Goal: Task Accomplishment & Management: Complete application form

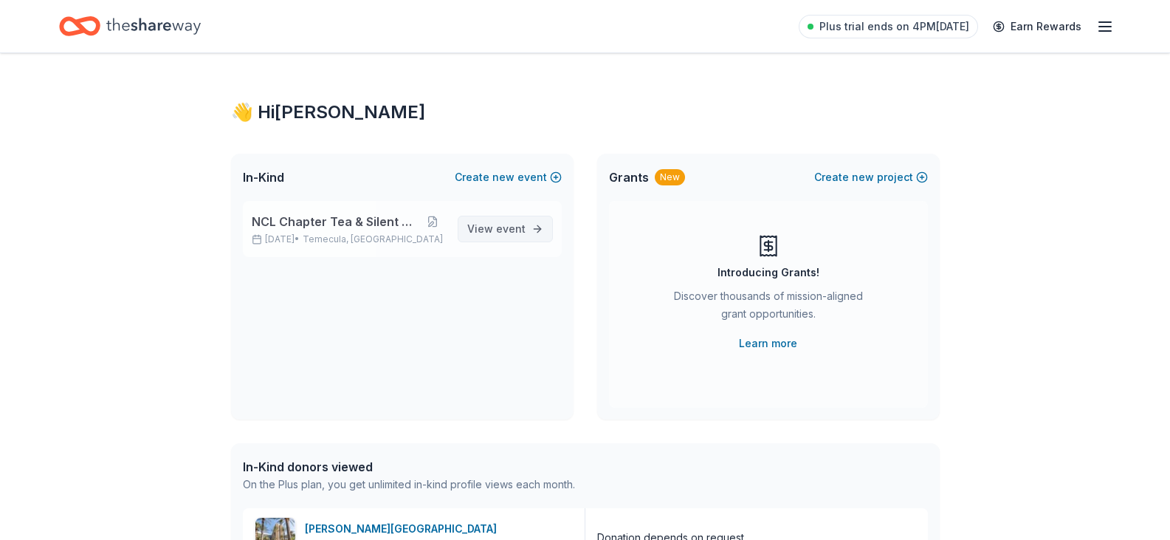
click at [496, 227] on span "View event" at bounding box center [496, 229] width 58 height 18
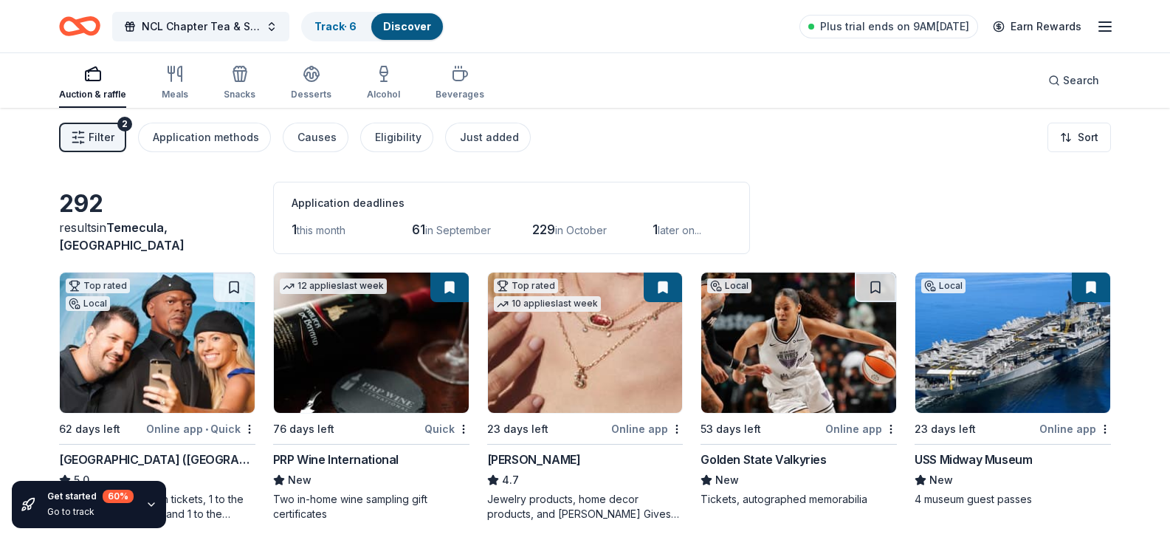
click at [324, 227] on span "this month" at bounding box center [321, 230] width 49 height 13
click at [298, 227] on span "this month" at bounding box center [321, 230] width 49 height 13
click at [489, 139] on div "Just added" at bounding box center [489, 137] width 59 height 18
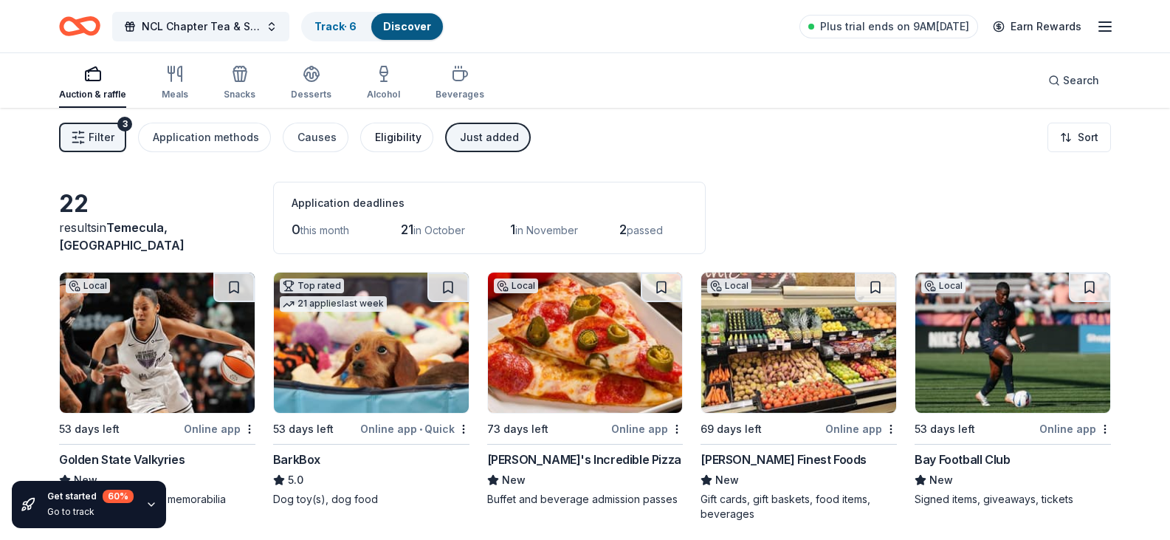
click at [380, 139] on div "Eligibility" at bounding box center [398, 137] width 47 height 18
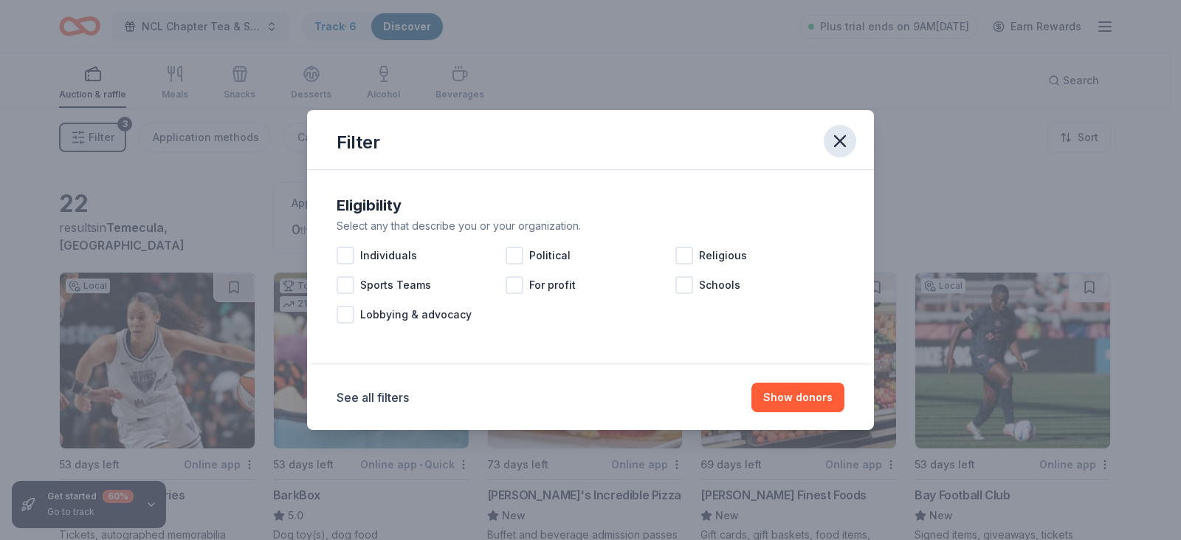
click at [847, 138] on icon "button" at bounding box center [840, 141] width 21 height 21
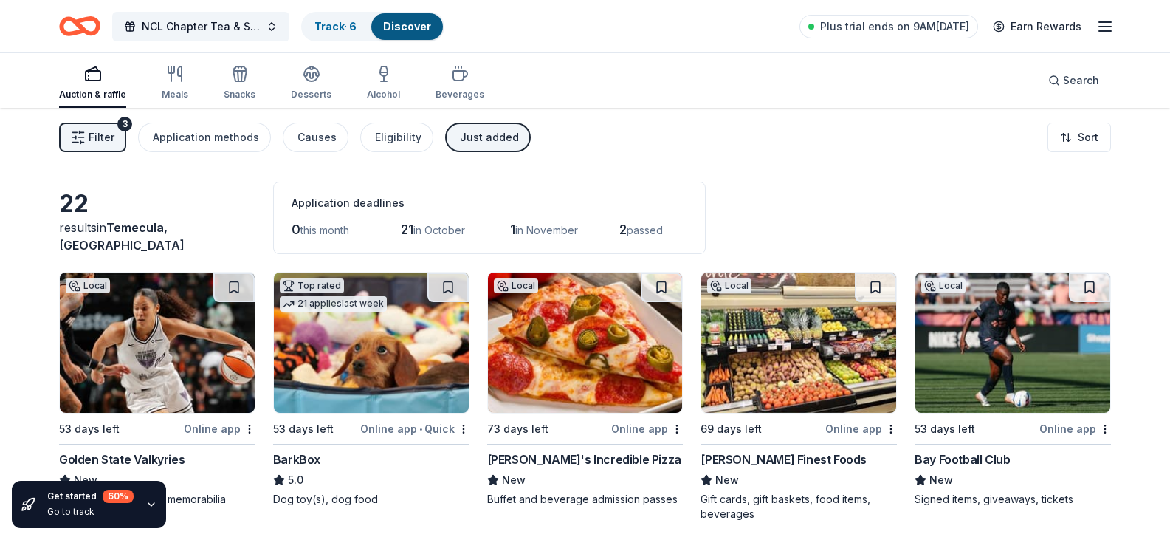
click at [80, 142] on icon "button" at bounding box center [78, 137] width 15 height 15
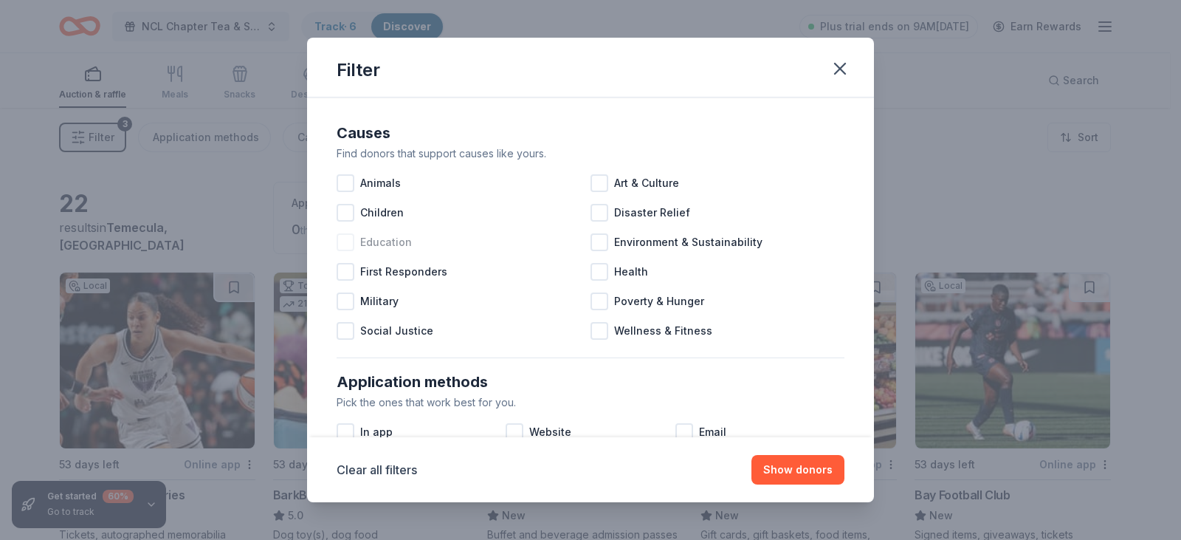
click at [343, 244] on div at bounding box center [346, 242] width 18 height 18
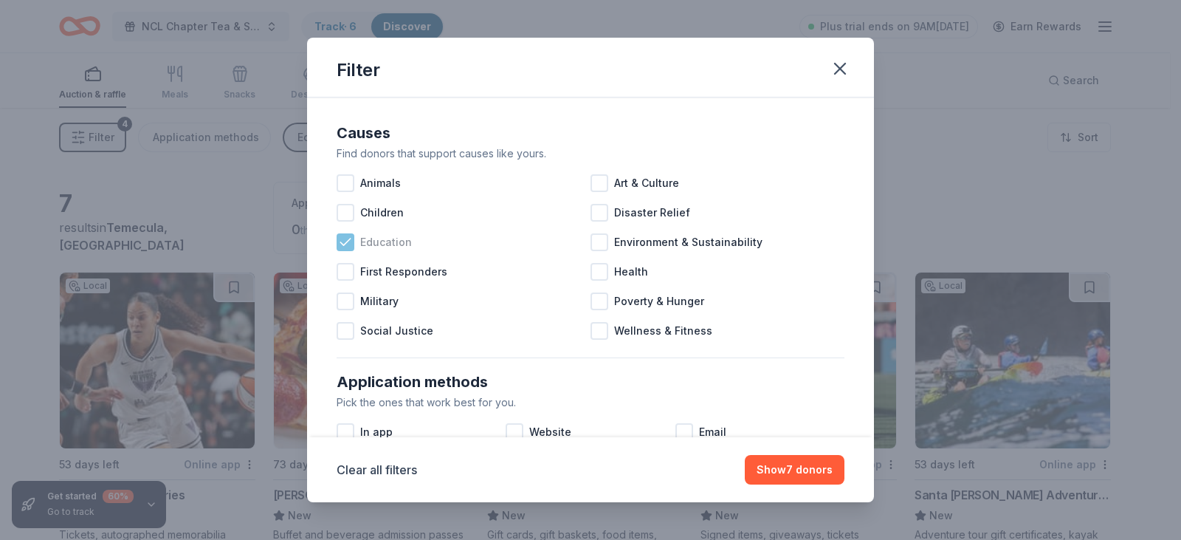
click at [348, 245] on icon at bounding box center [345, 242] width 15 height 15
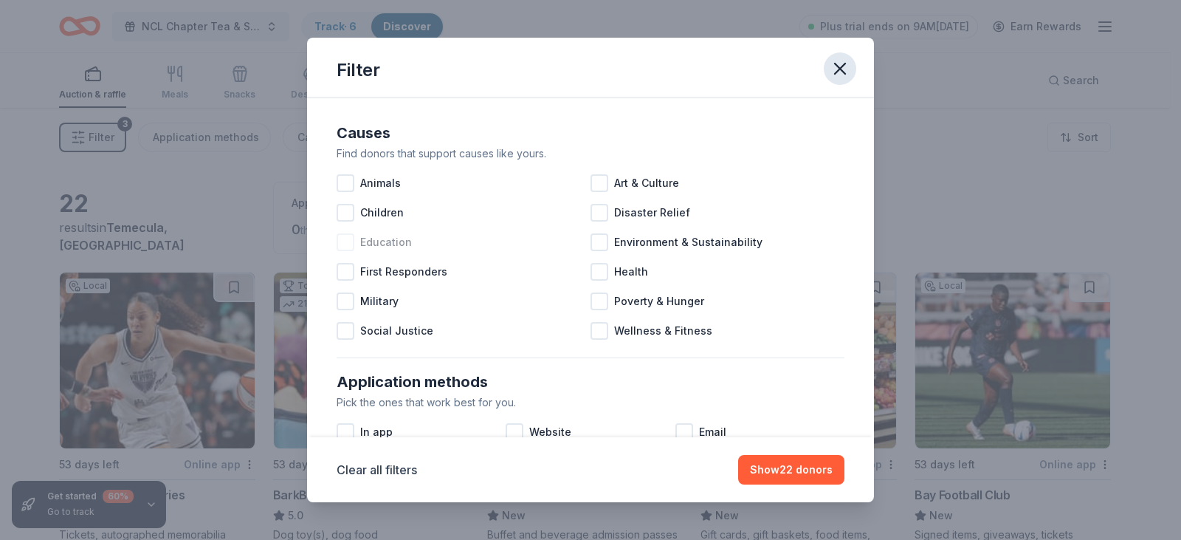
click at [845, 69] on icon "button" at bounding box center [840, 68] width 21 height 21
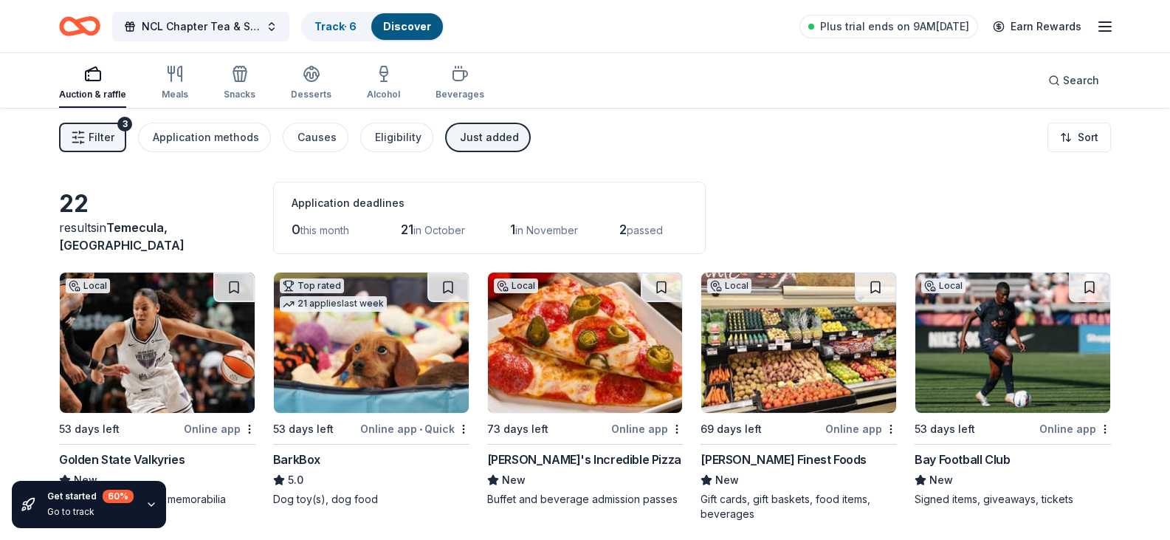
click at [460, 145] on div "Just added" at bounding box center [489, 137] width 59 height 18
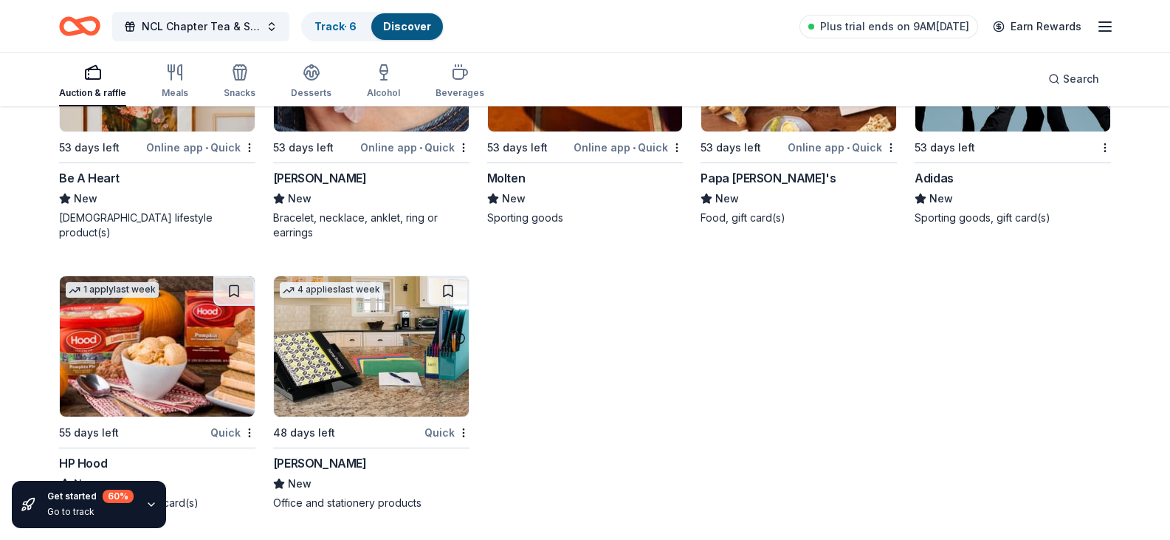
scroll to position [17860, 0]
click at [298, 187] on div "Lizzy James" at bounding box center [320, 178] width 94 height 18
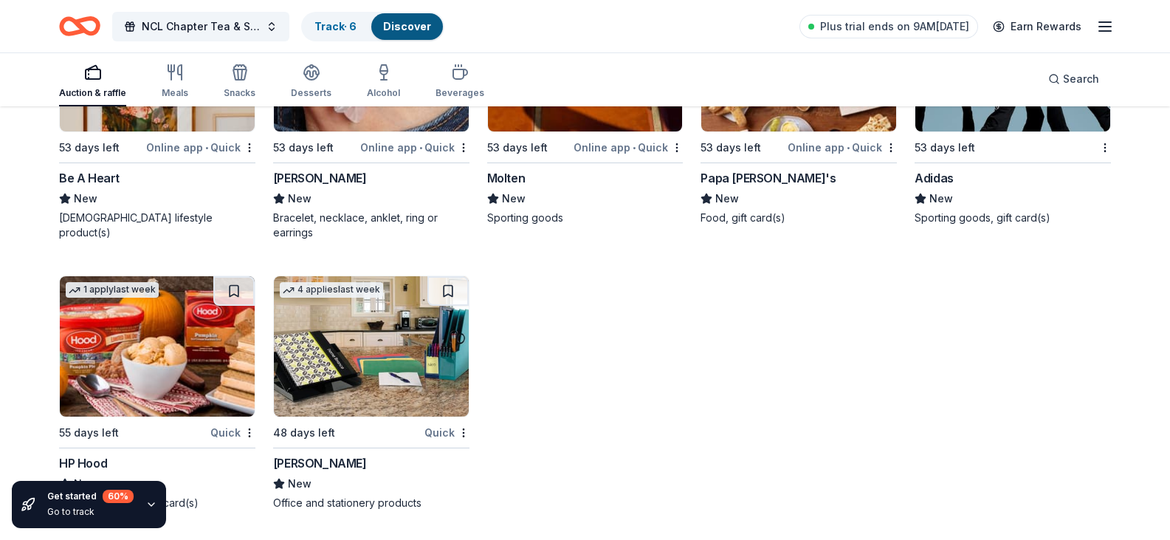
click at [940, 187] on div "Adidas" at bounding box center [934, 178] width 39 height 18
click at [83, 187] on div "Be A Heart" at bounding box center [89, 178] width 61 height 18
click at [382, 71] on icon "button" at bounding box center [383, 70] width 7 height 10
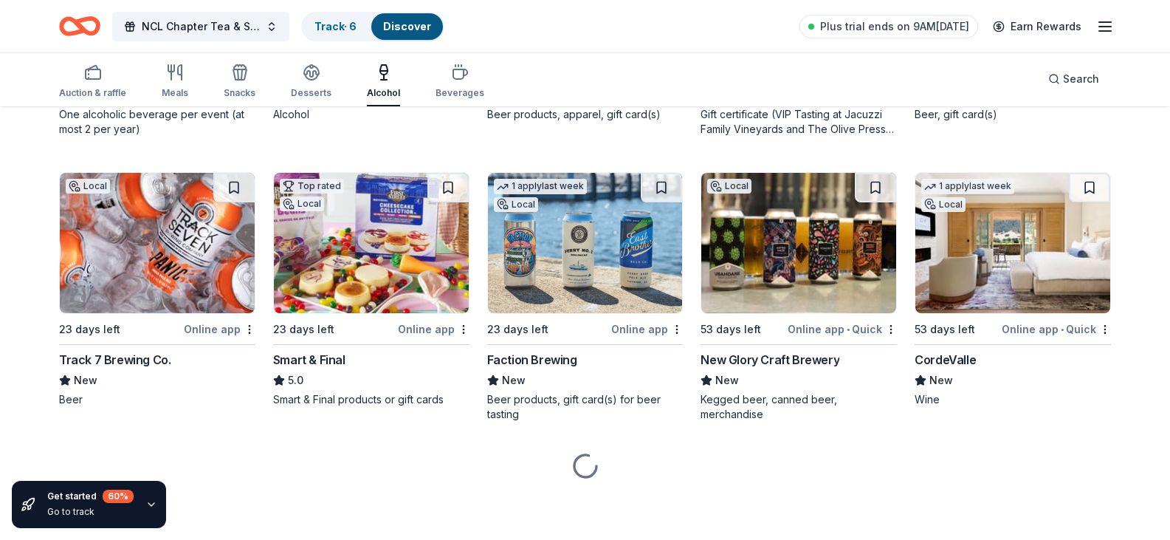
scroll to position [1598, 0]
click at [304, 69] on icon "button" at bounding box center [312, 72] width 18 height 18
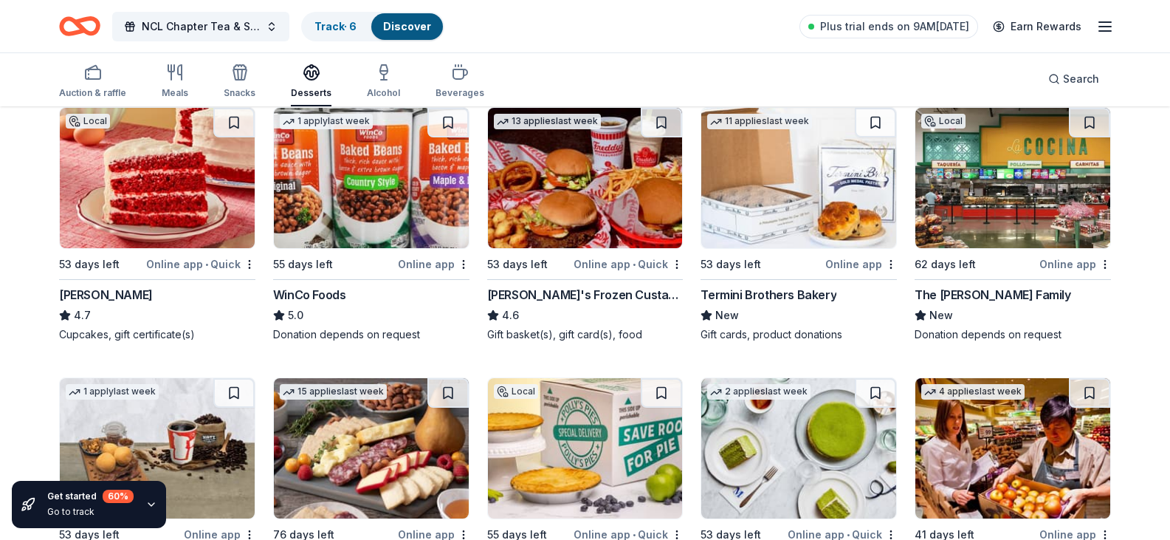
scroll to position [148, 0]
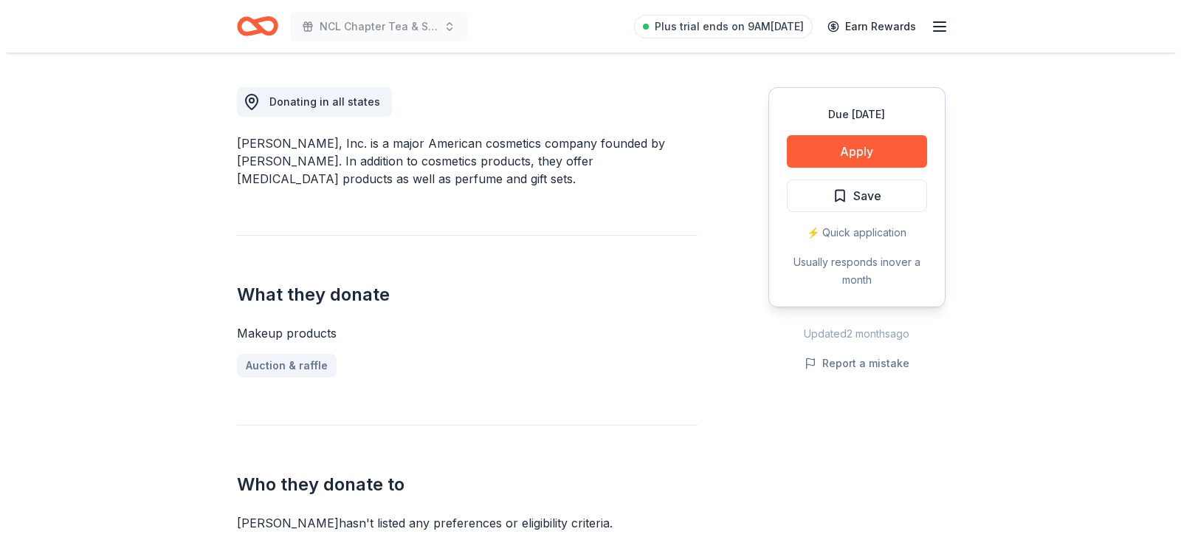
scroll to position [295, 0]
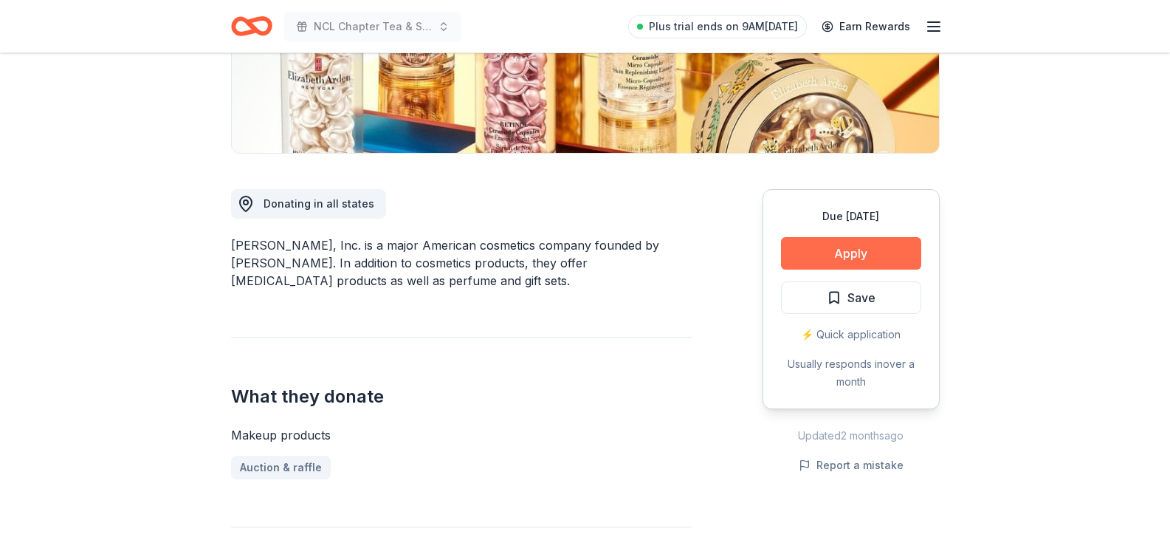
click at [808, 251] on button "Apply" at bounding box center [851, 253] width 140 height 32
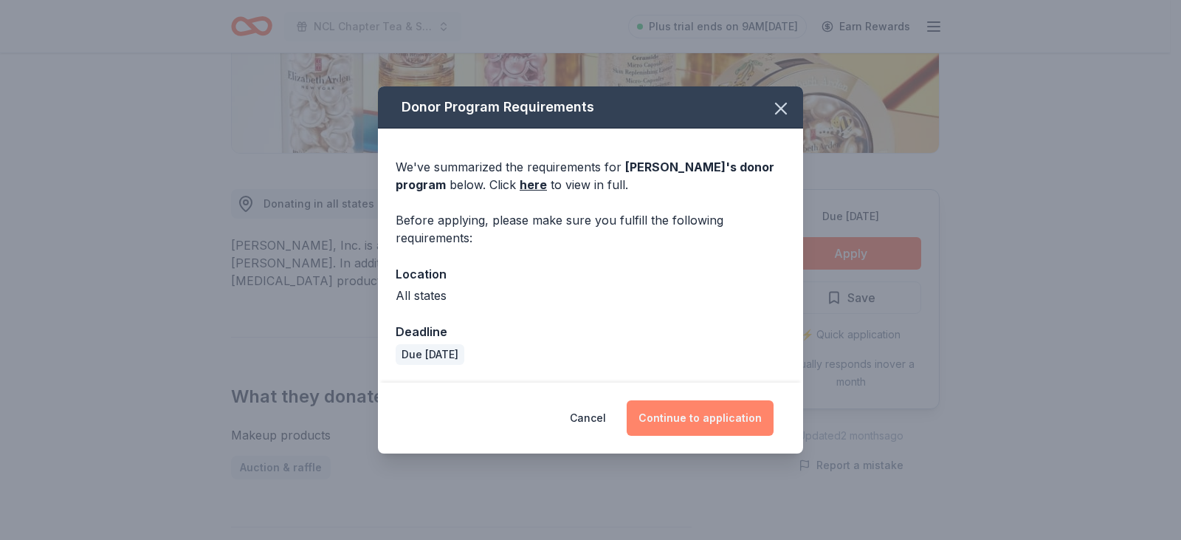
click at [709, 424] on button "Continue to application" at bounding box center [700, 417] width 147 height 35
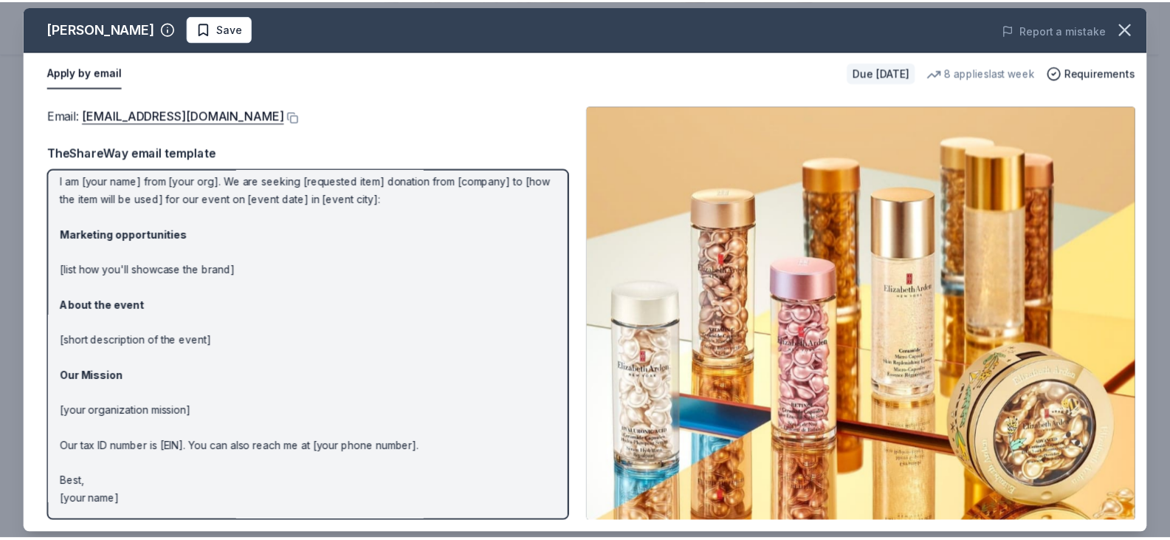
scroll to position [45, 0]
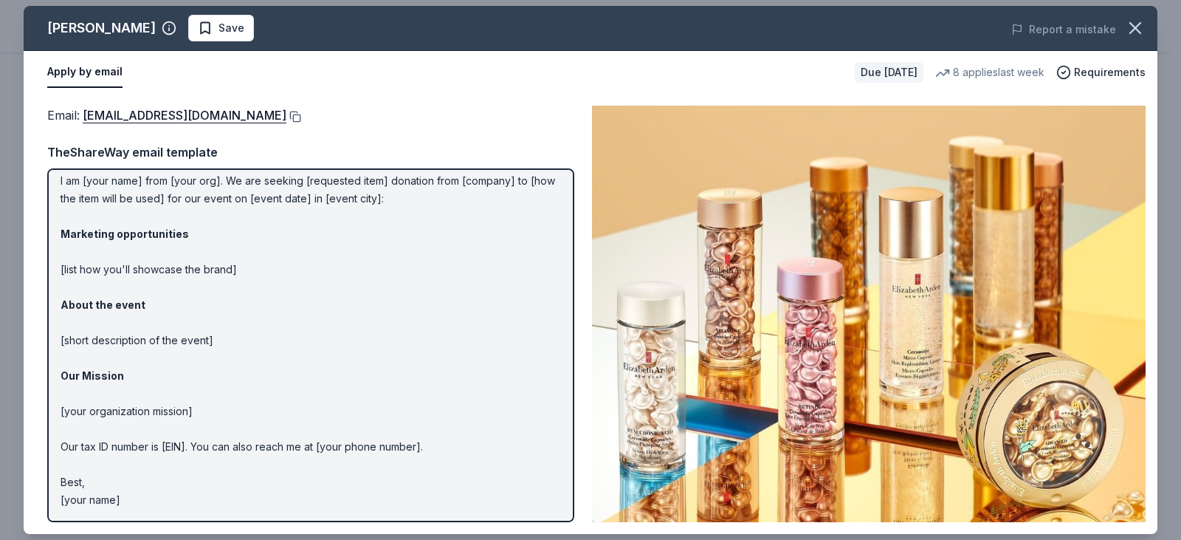
click at [299, 114] on button at bounding box center [293, 117] width 15 height 12
click at [1134, 30] on icon "button" at bounding box center [1135, 28] width 10 height 10
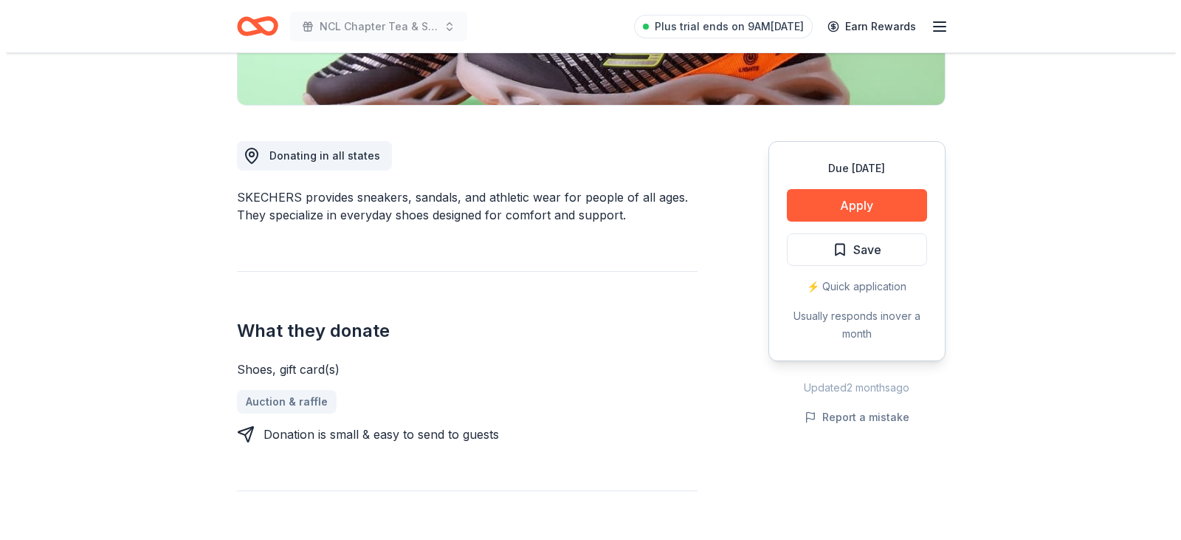
scroll to position [369, 0]
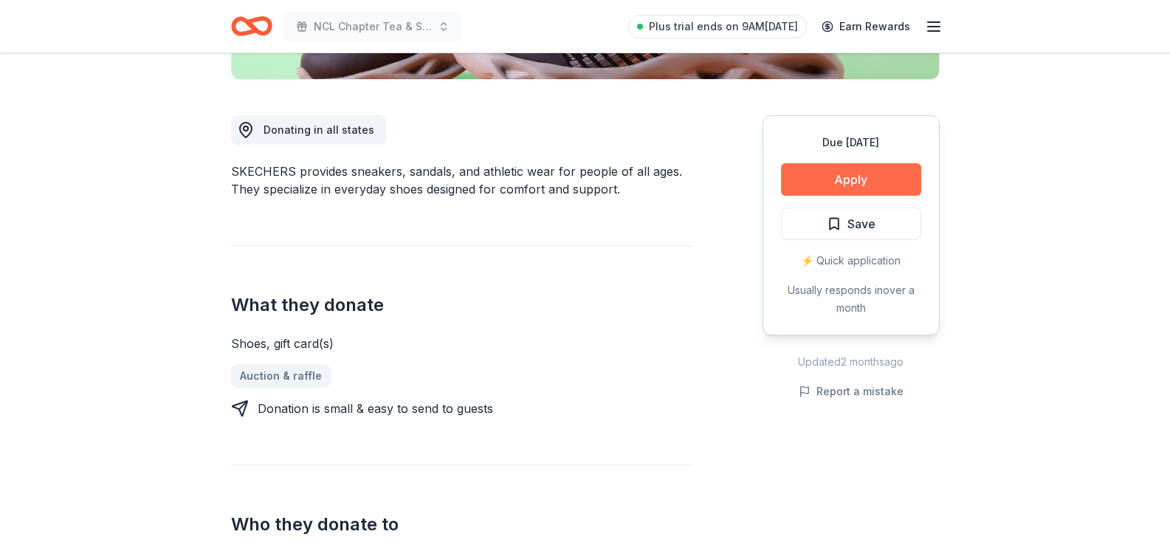
click at [849, 187] on button "Apply" at bounding box center [851, 179] width 140 height 32
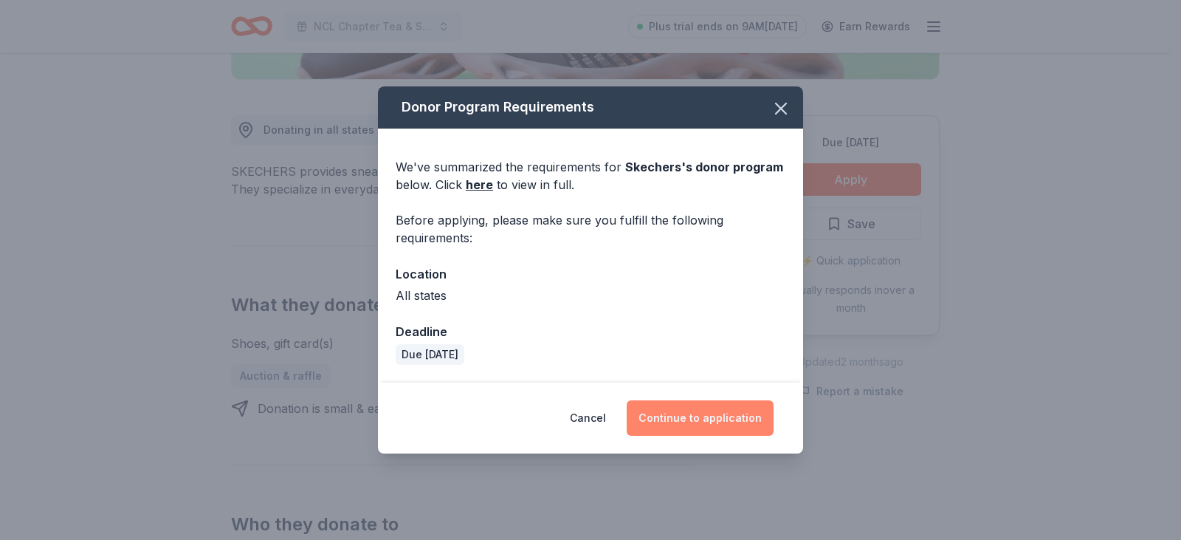
click at [695, 416] on button "Continue to application" at bounding box center [700, 417] width 147 height 35
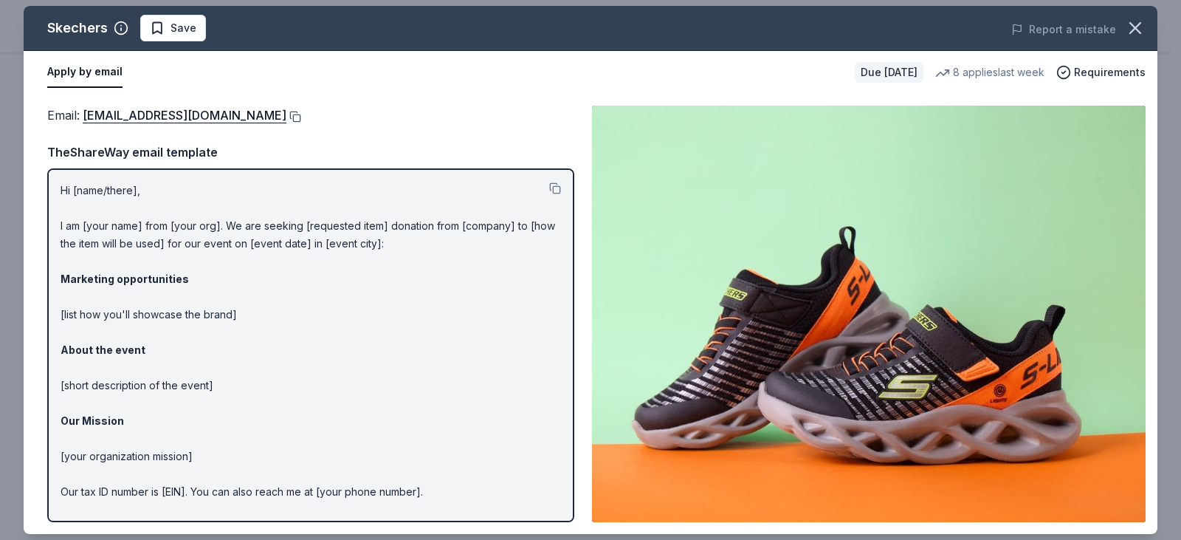
click at [286, 116] on button at bounding box center [293, 117] width 15 height 12
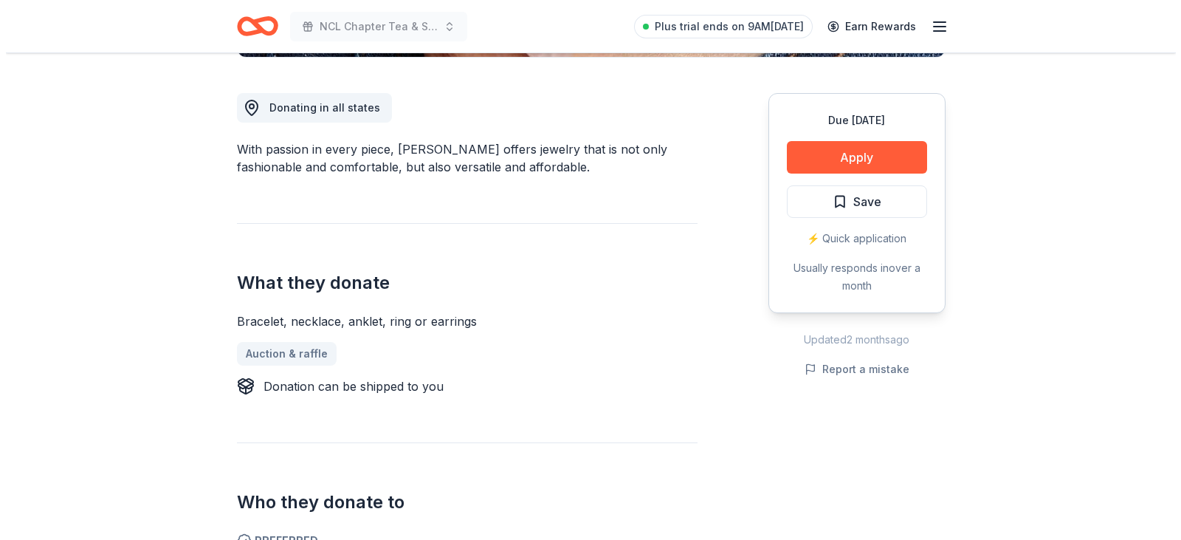
scroll to position [369, 0]
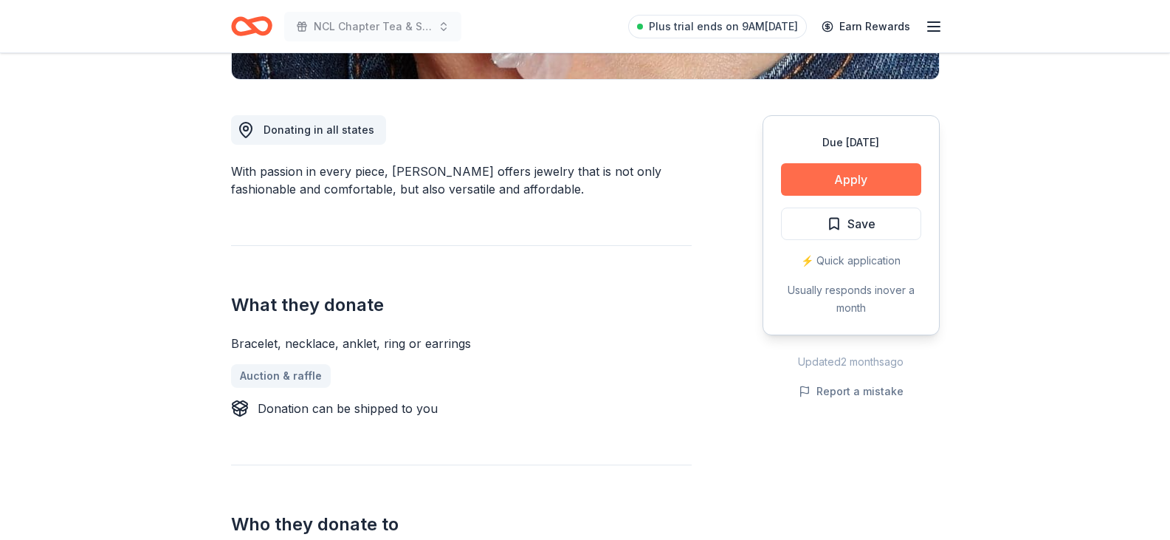
click at [805, 184] on button "Apply" at bounding box center [851, 179] width 140 height 32
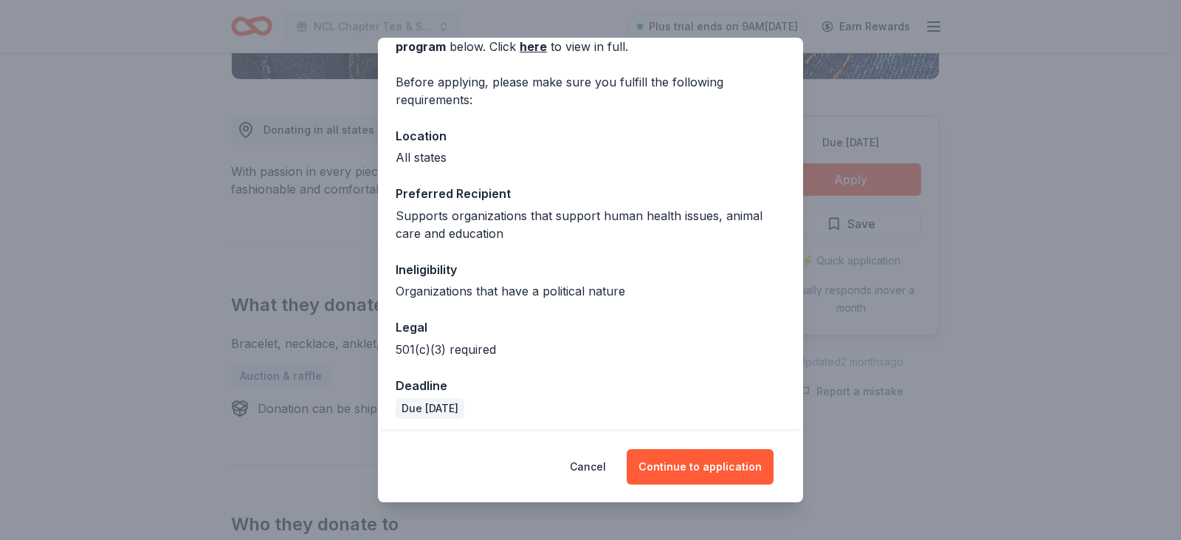
scroll to position [94, 0]
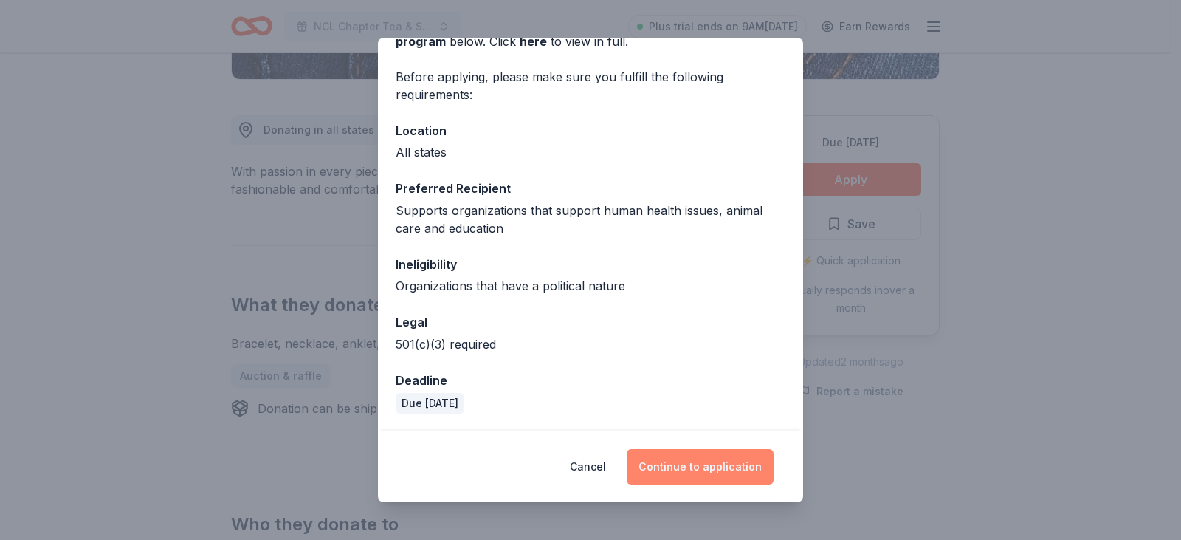
click at [717, 474] on button "Continue to application" at bounding box center [700, 466] width 147 height 35
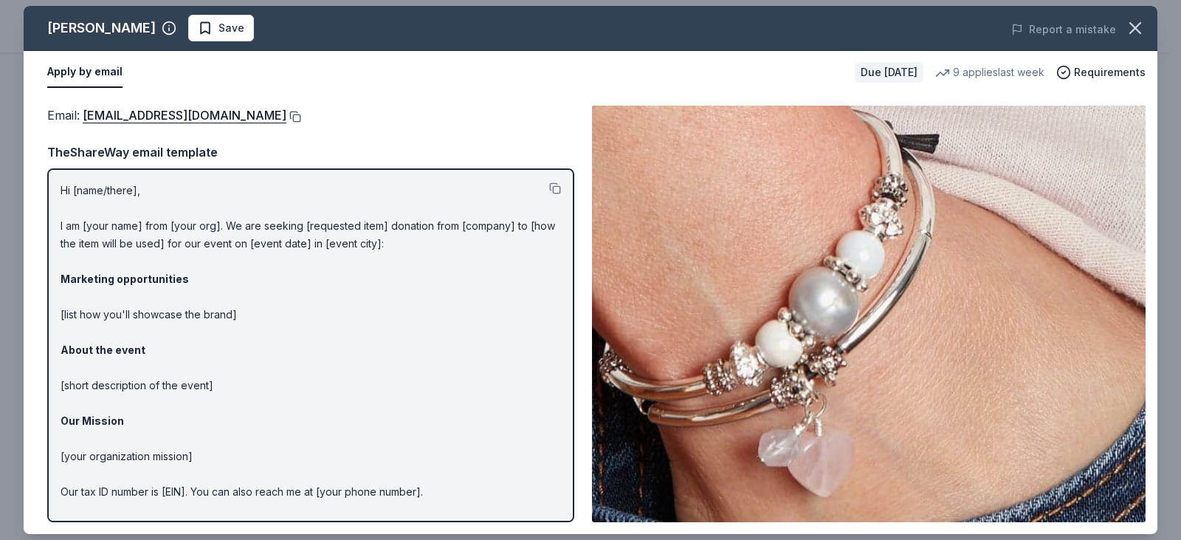
click at [286, 115] on button at bounding box center [293, 117] width 15 height 12
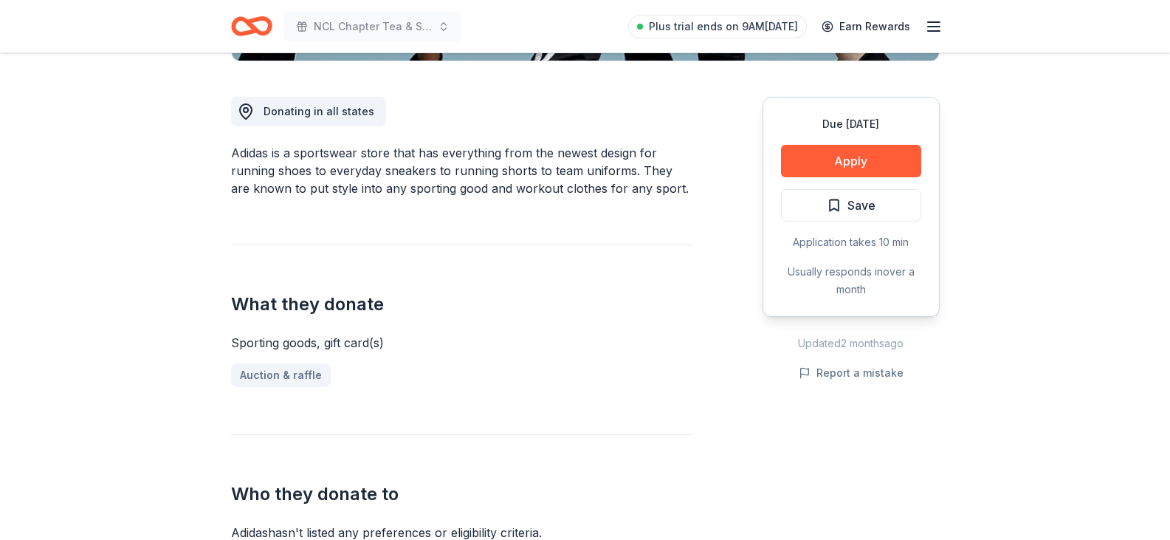
scroll to position [369, 0]
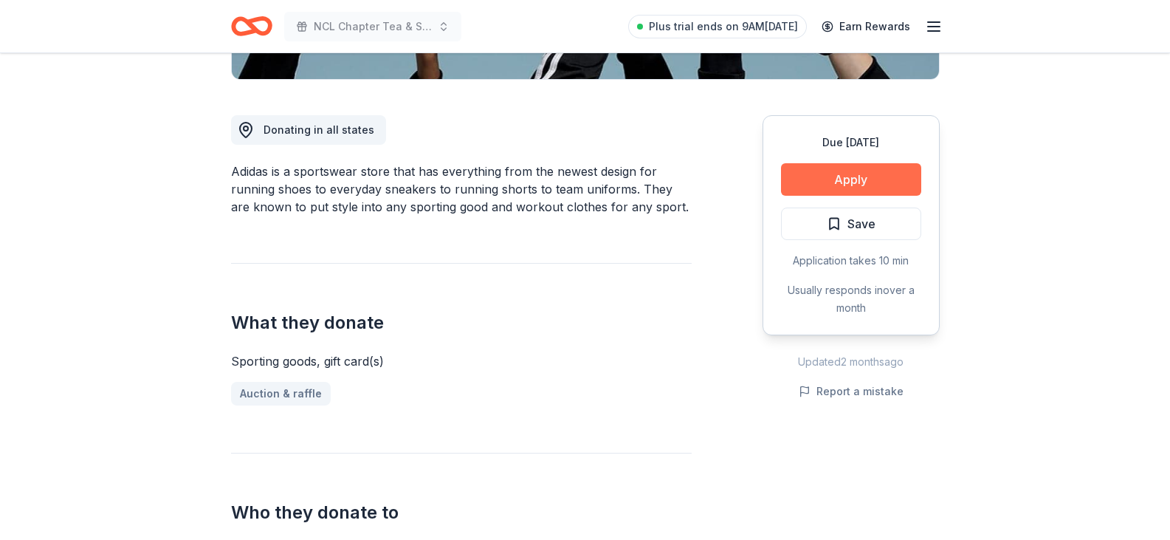
click at [837, 182] on button "Apply" at bounding box center [851, 179] width 140 height 32
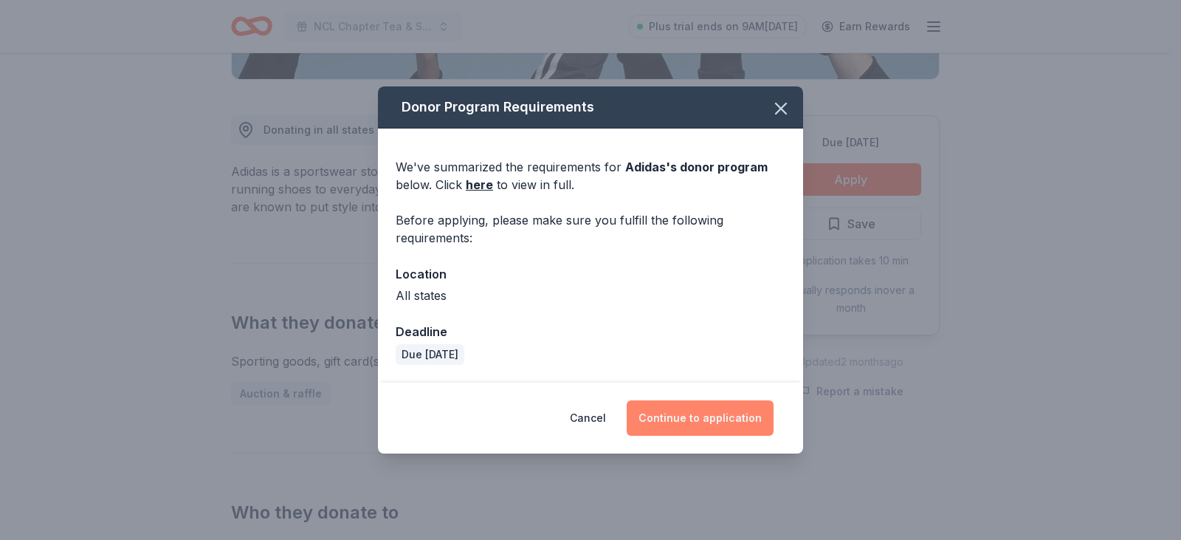
click at [704, 419] on button "Continue to application" at bounding box center [700, 417] width 147 height 35
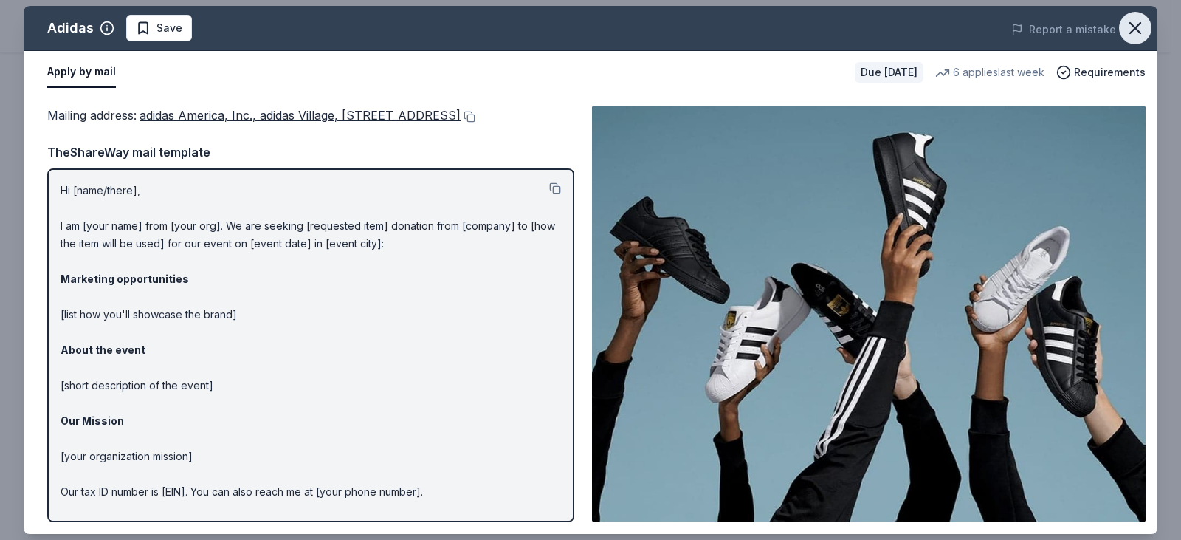
click at [1136, 20] on icon "button" at bounding box center [1135, 28] width 21 height 21
